Goal: Ask a question

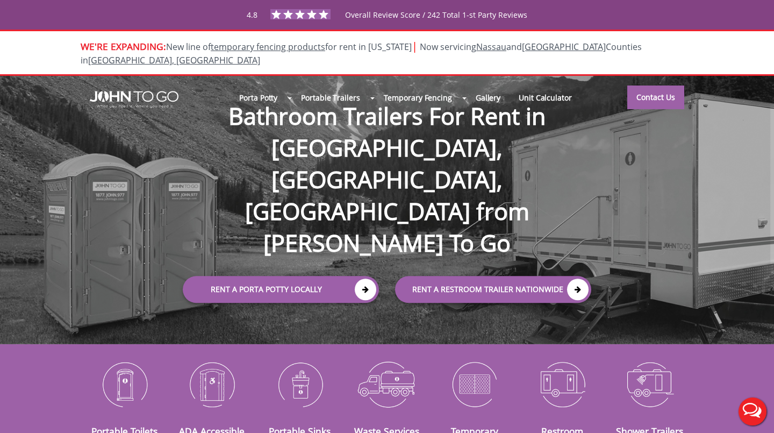
click at [166, 182] on div "Porta Potty Portable Toilets ADA Accessible Units Portable Sinks Waste Services…" at bounding box center [387, 210] width 774 height 268
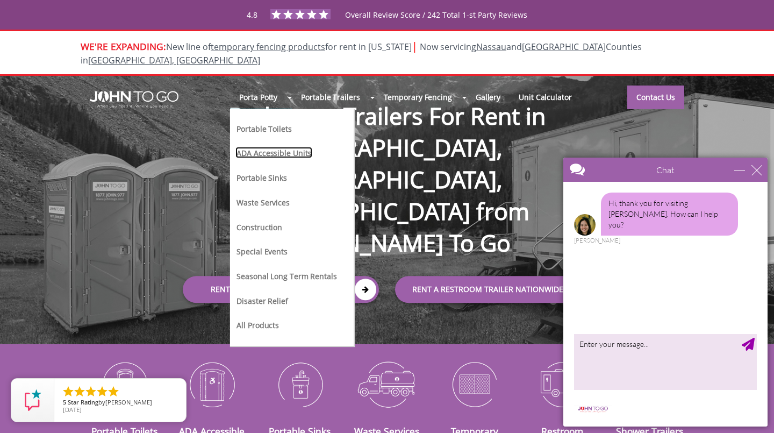
click at [269, 147] on link "ADA Accessible Units" at bounding box center [273, 152] width 77 height 11
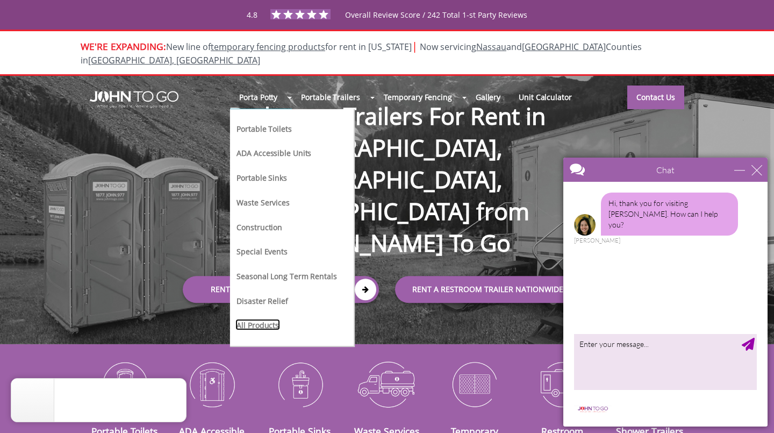
click at [256, 319] on link "All Products" at bounding box center [257, 324] width 45 height 11
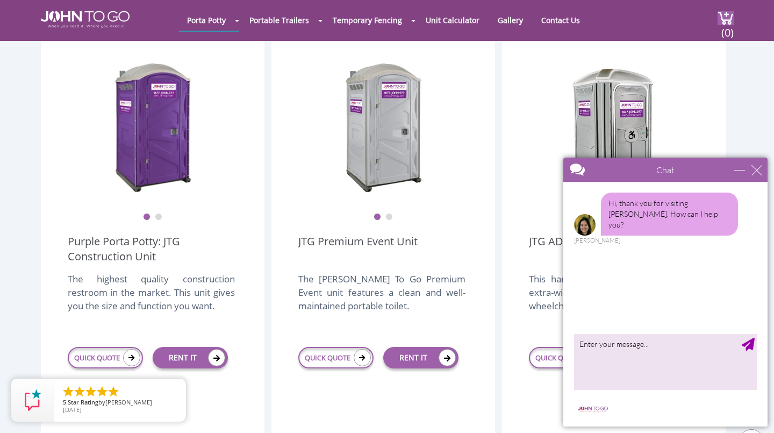
scroll to position [256, 0]
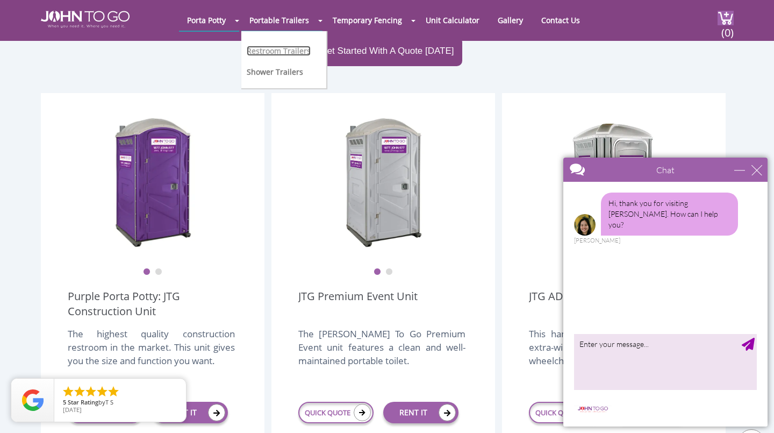
click at [295, 52] on link "Restroom Trailers" at bounding box center [279, 51] width 64 height 10
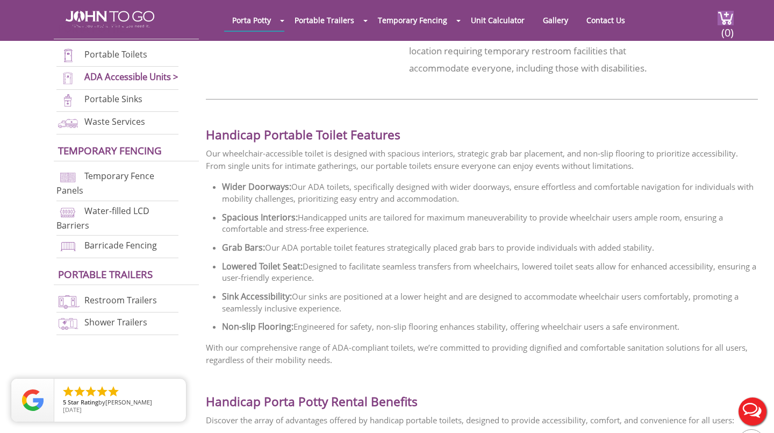
scroll to position [788, 0]
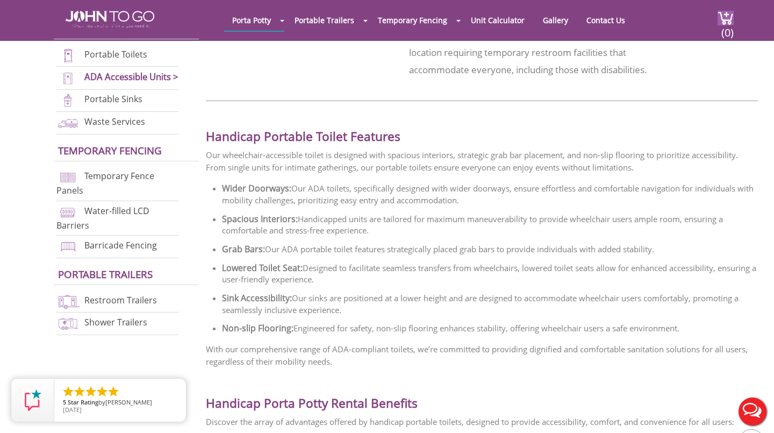
click at [753, 412] on button "Live Chat" at bounding box center [752, 411] width 43 height 43
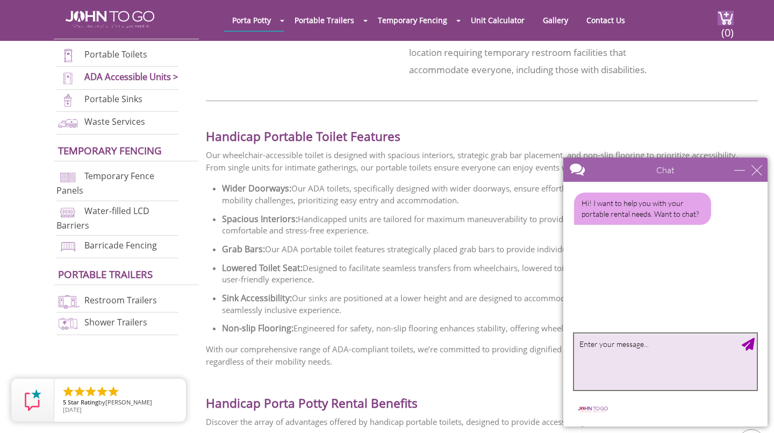
click at [690, 353] on textarea "type your message" at bounding box center [665, 361] width 183 height 56
type textarea "Hi - i received quotes just now but am confused as to the corresponding products"
click at [701, 360] on textarea "Hi - i received quotes just now but am confused as to the corresponding products" at bounding box center [665, 361] width 183 height 56
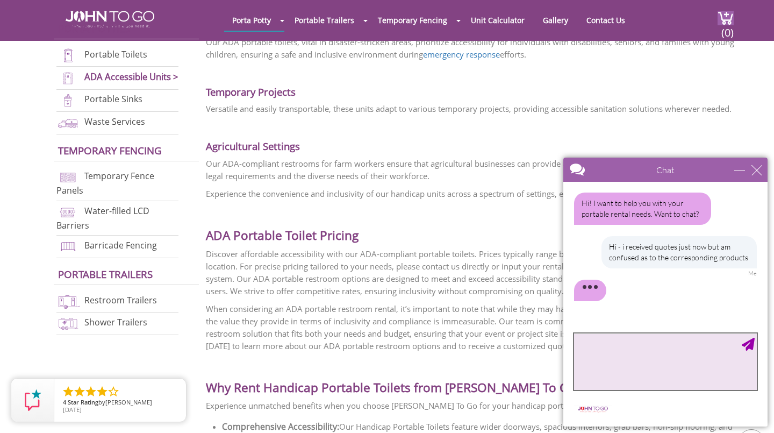
scroll to position [1652, 0]
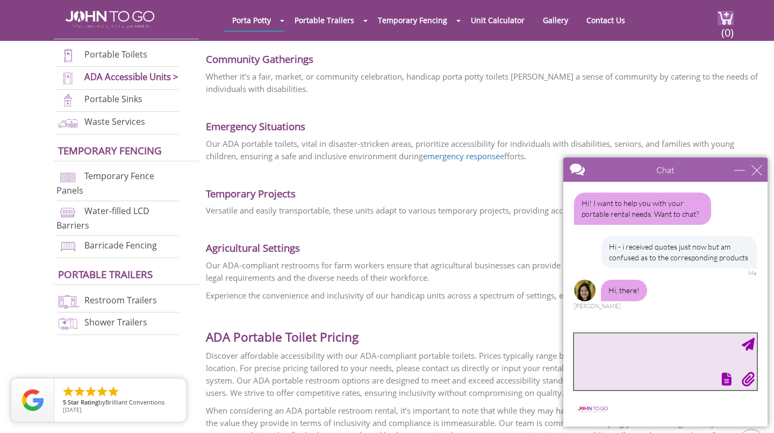
click at [659, 358] on textarea "type your message" at bounding box center [665, 361] width 183 height 56
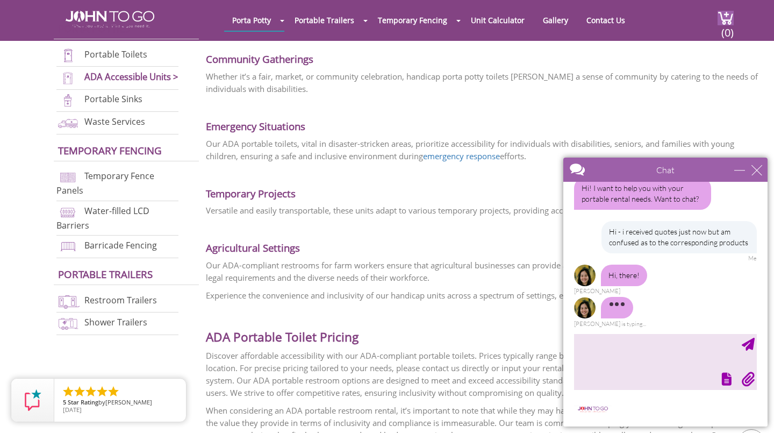
scroll to position [6, 0]
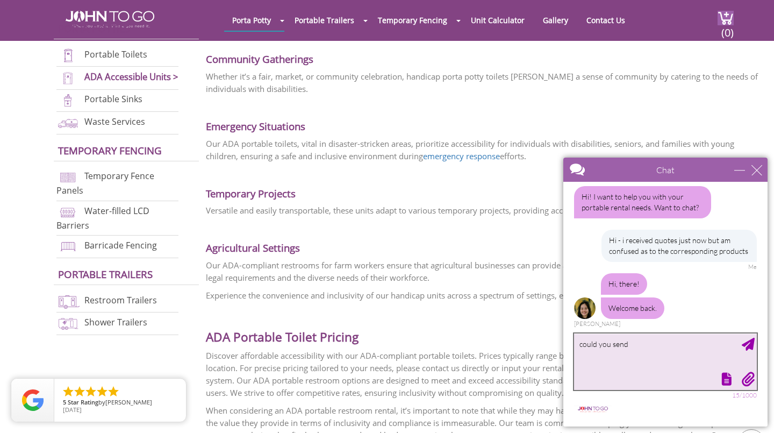
paste textarea "VIP32602"
type textarea "could you let me know for the quotes:"
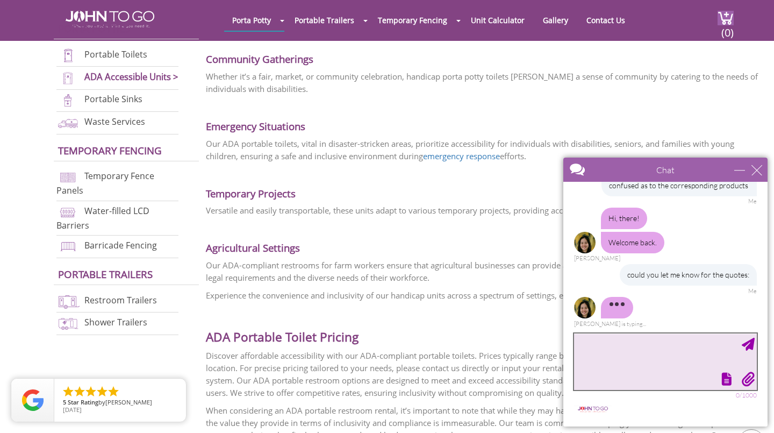
scroll to position [39, 0]
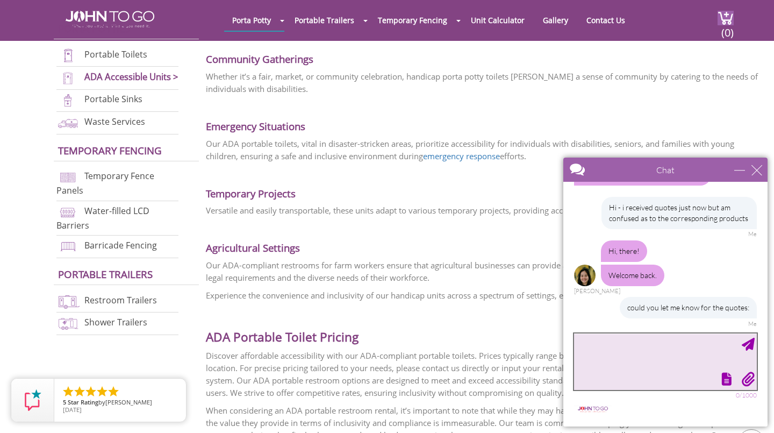
paste textarea "VIP32602"
type textarea "VIP32602"
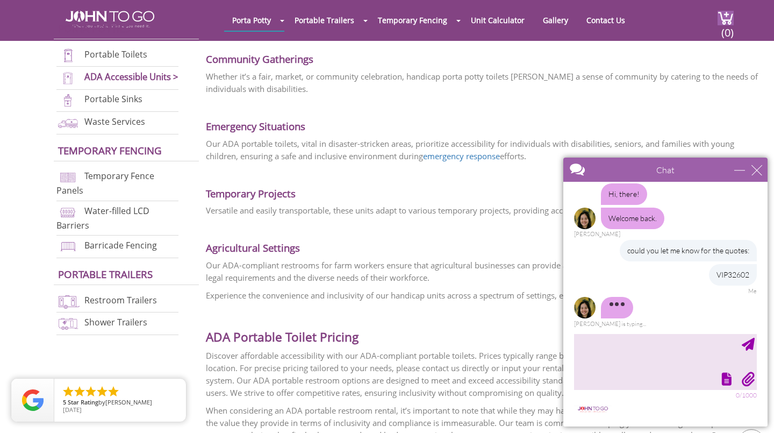
scroll to position [63, 0]
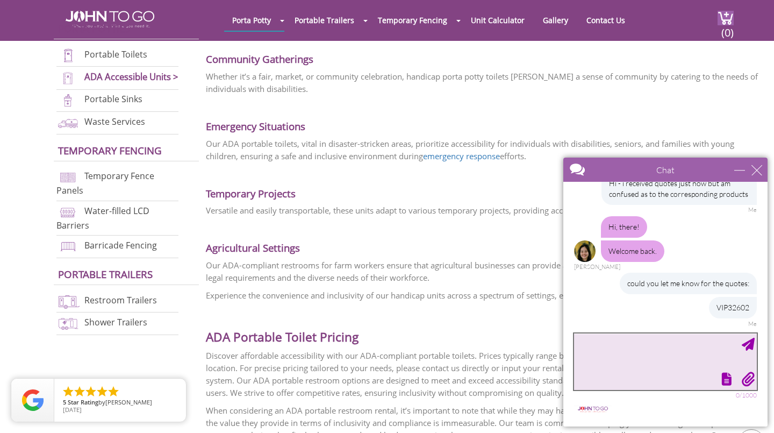
paste textarea "VIP32602"
type textarea "VIP32602"
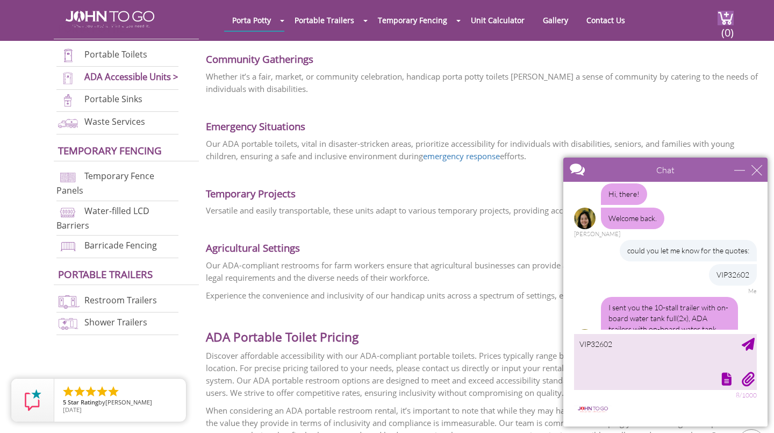
scroll to position [118, 0]
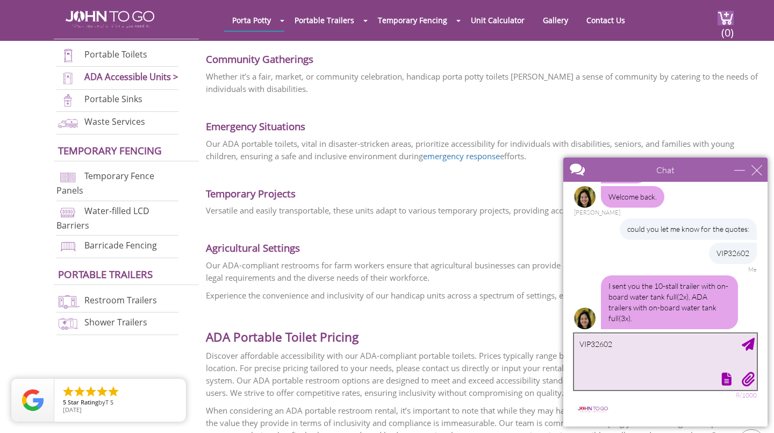
drag, startPoint x: 629, startPoint y: 349, endPoint x: 513, endPoint y: 312, distance: 121.7
click html "Chat Email [EMAIL_ADDRESS][DOMAIN_NAME] Your Question * Email * [EMAIL_ADDRESS]…"
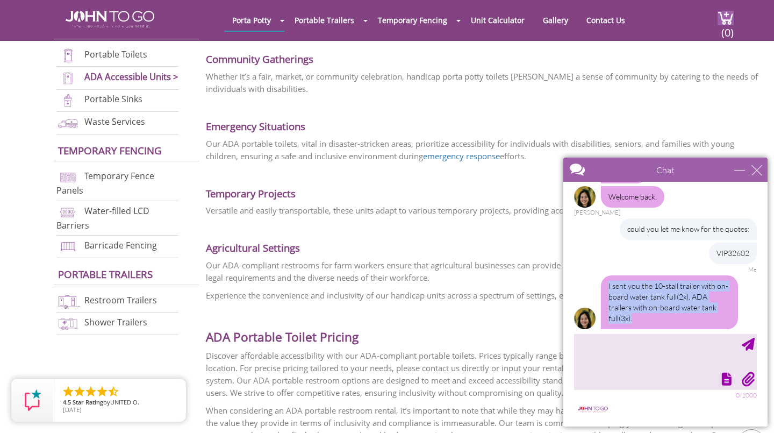
drag, startPoint x: 709, startPoint y: 308, endPoint x: 605, endPoint y: 287, distance: 105.8
click at [605, 287] on div "I sent you the 10-stall trailer with on-board water tank full(2x), ADA trailers…" at bounding box center [669, 302] width 137 height 54
copy div "I sent you the 10-stall trailer with on-board water tank full(2x), ADA trailers…"
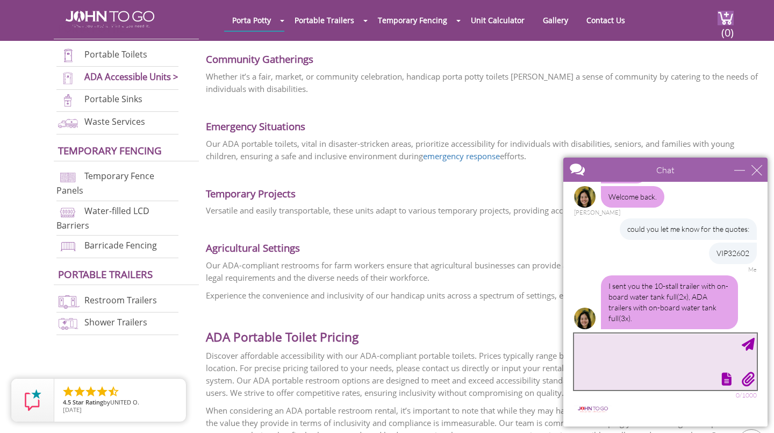
click at [629, 353] on textarea "type your message" at bounding box center [665, 361] width 183 height 56
type textarea "ok got it"
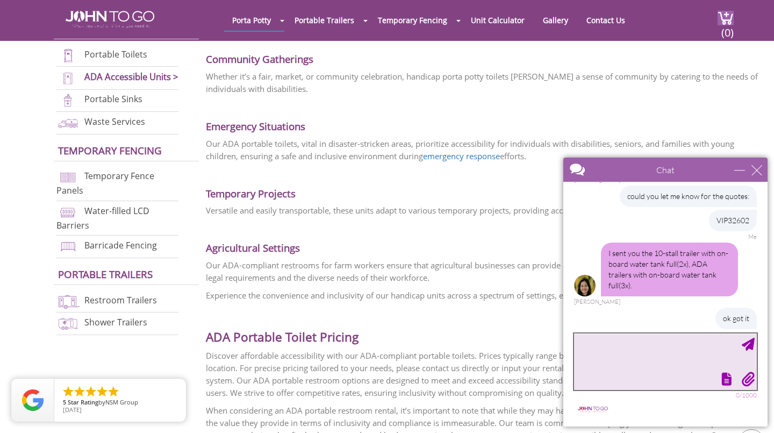
type textarea "s"
type textarea "i"
type textarea "could i see a link for the ADA trailer?"
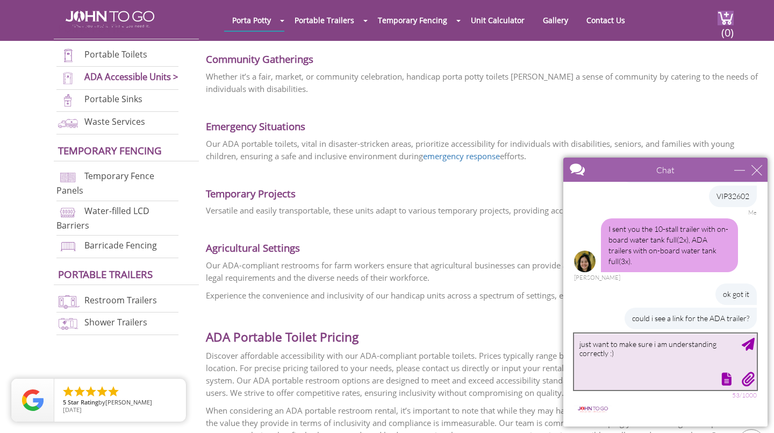
type textarea "just want to make sure i am understanding correctly :)"
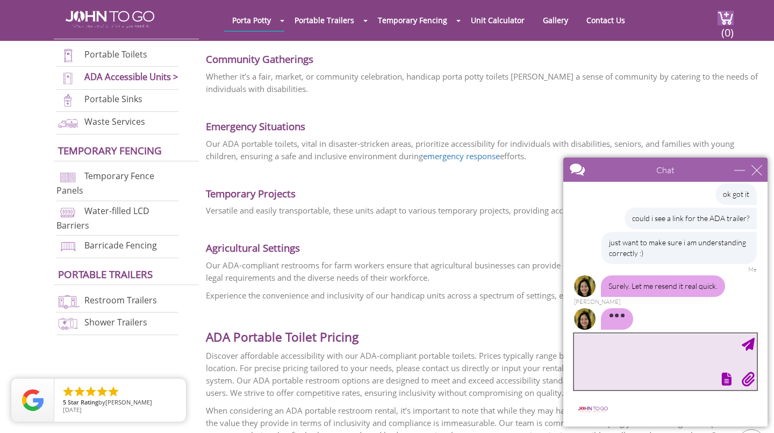
scroll to position [242, 0]
